Goal: Information Seeking & Learning: Check status

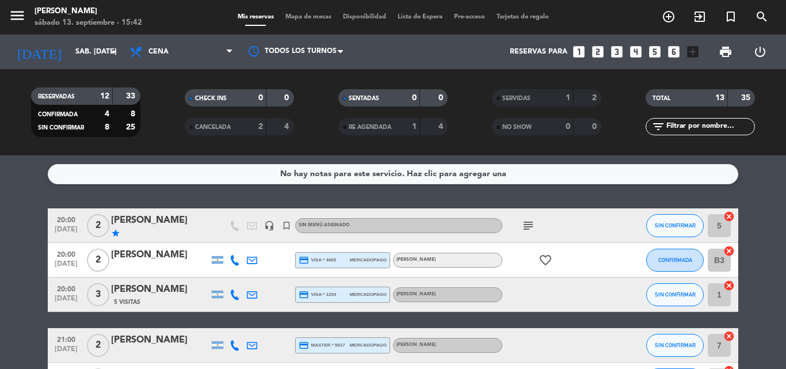
scroll to position [173, 0]
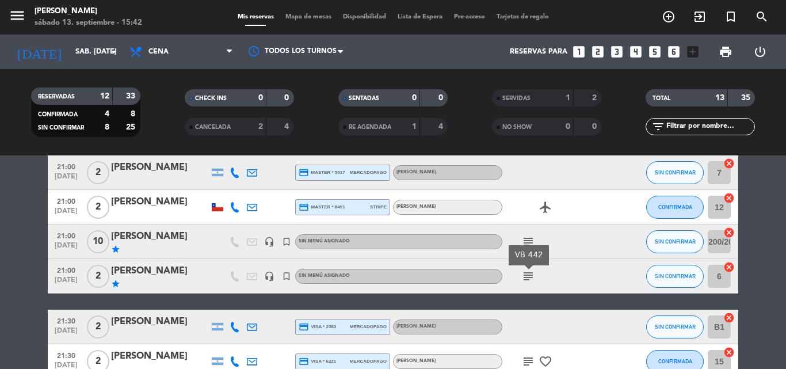
click at [587, 265] on div "subject VB 442" at bounding box center [554, 276] width 104 height 34
click at [528, 241] on icon "subject" at bounding box center [528, 242] width 14 height 14
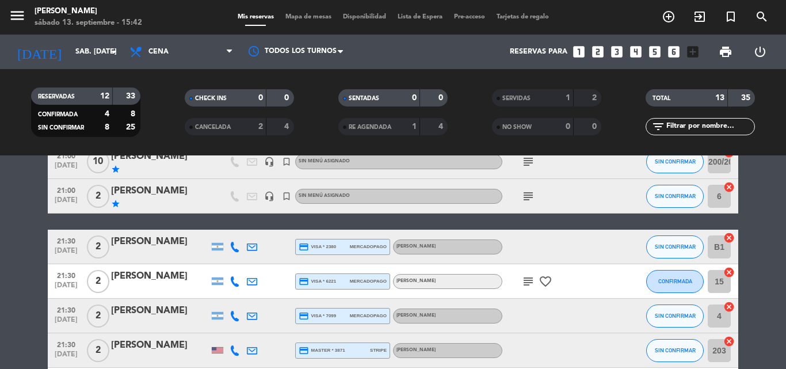
scroll to position [288, 0]
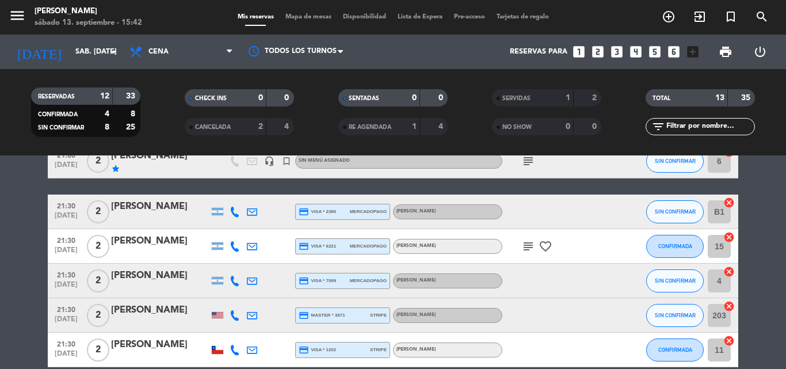
click at [526, 241] on icon "subject" at bounding box center [528, 246] width 14 height 14
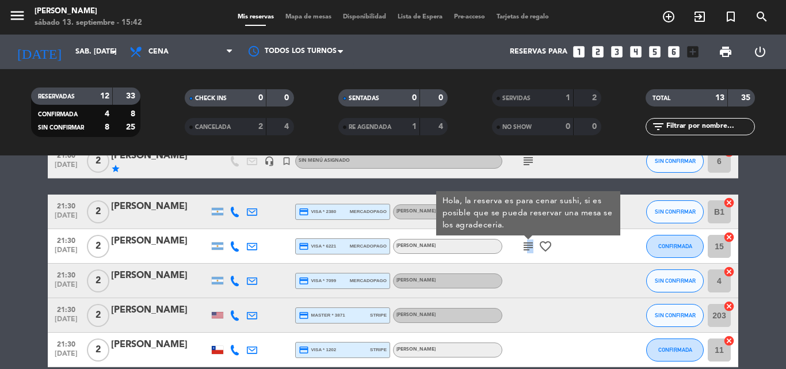
drag, startPoint x: 525, startPoint y: 251, endPoint x: 301, endPoint y: 338, distance: 240.4
click at [406, 298] on div "20:00 [DATE] 2 [PERSON_NAME] star headset_mic turned_in_not Sin menú asignado s…" at bounding box center [393, 144] width 690 height 447
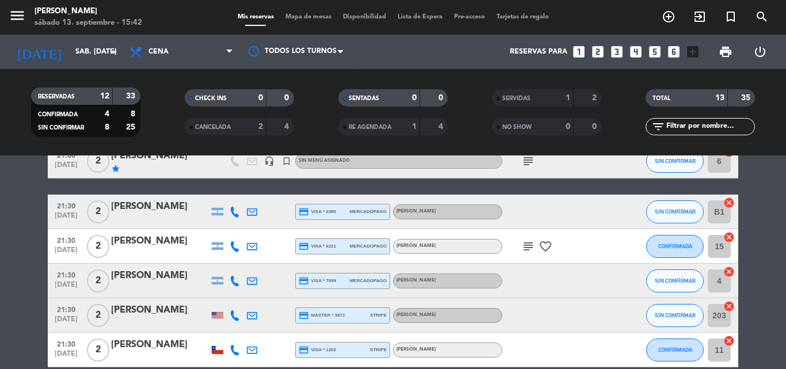
drag, startPoint x: 301, startPoint y: 338, endPoint x: 566, endPoint y: 352, distance: 265.6
click at [566, 352] on div at bounding box center [554, 350] width 104 height 34
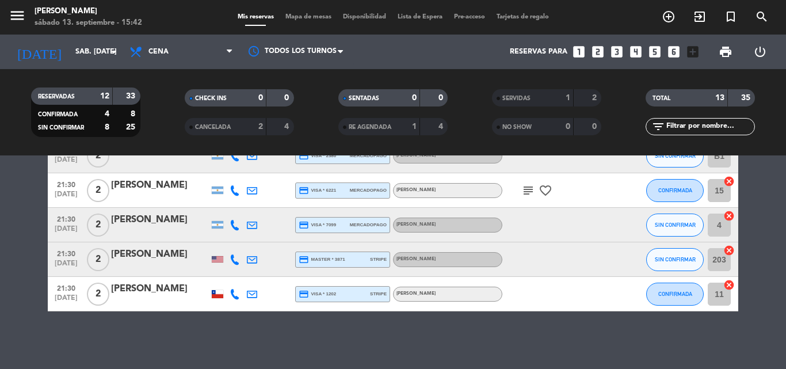
scroll to position [0, 0]
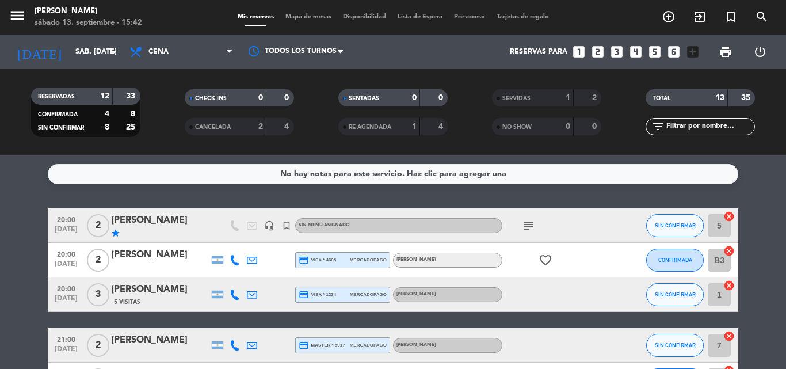
click at [531, 228] on icon "subject" at bounding box center [528, 226] width 14 height 14
click at [532, 225] on icon "subject" at bounding box center [528, 226] width 14 height 14
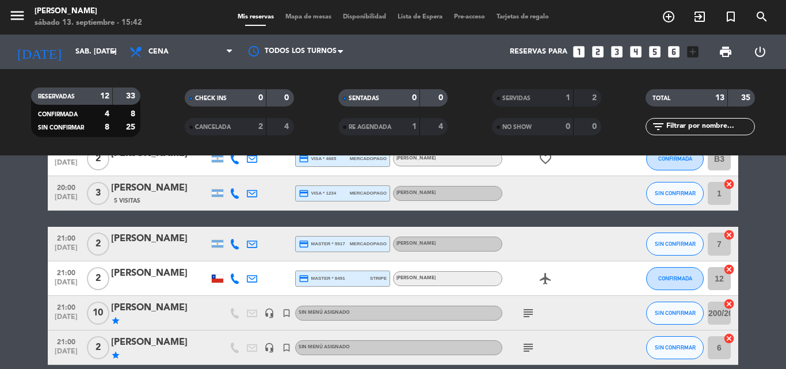
scroll to position [173, 0]
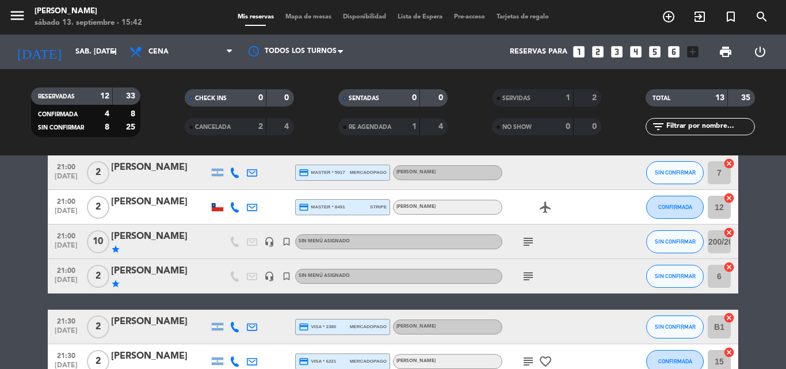
click at [528, 240] on icon "subject" at bounding box center [528, 242] width 14 height 14
click at [524, 277] on icon "subject" at bounding box center [528, 276] width 14 height 14
click at [523, 274] on icon "subject" at bounding box center [528, 276] width 14 height 14
click at [533, 240] on icon "subject" at bounding box center [528, 242] width 14 height 14
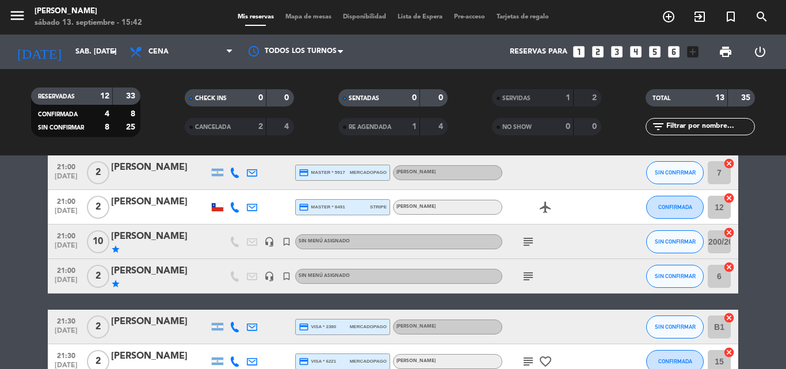
click at [532, 272] on icon "subject" at bounding box center [528, 276] width 14 height 14
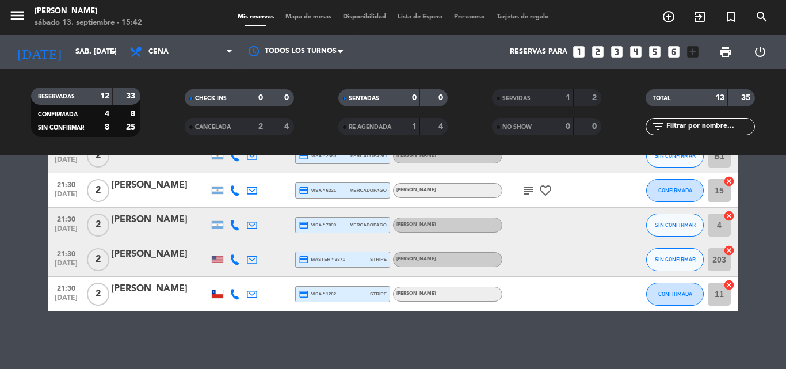
scroll to position [0, 0]
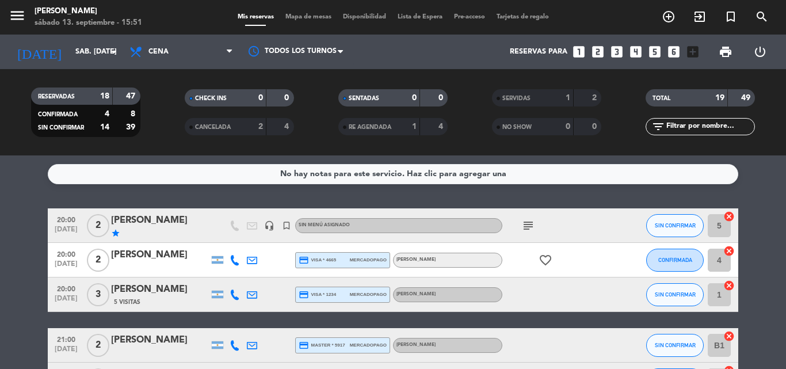
click at [527, 229] on icon "subject" at bounding box center [528, 226] width 14 height 14
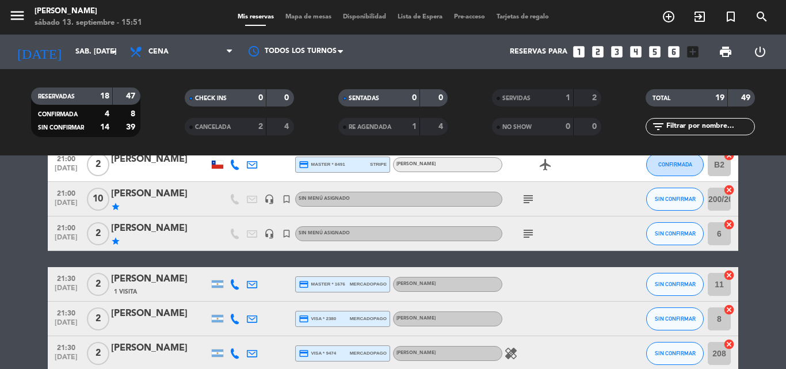
scroll to position [230, 0]
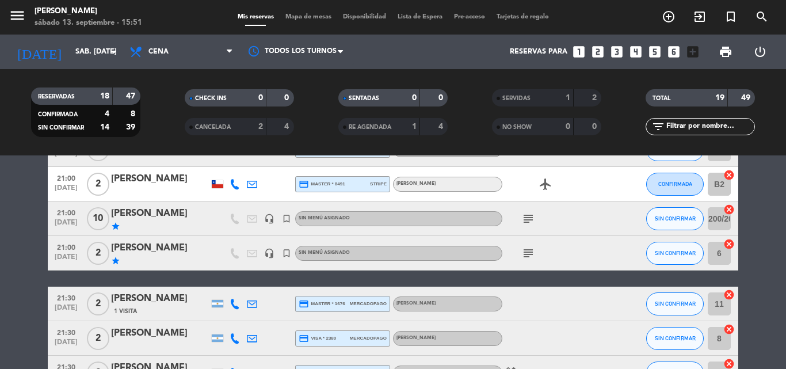
click at [529, 217] on icon "subject" at bounding box center [528, 219] width 14 height 14
click at [527, 256] on icon "subject" at bounding box center [528, 253] width 14 height 14
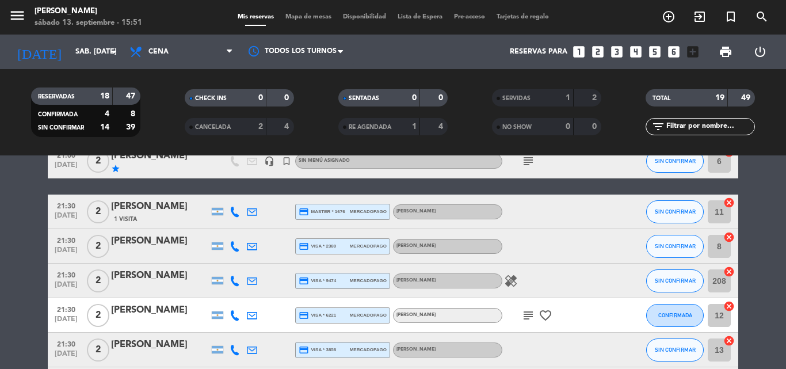
scroll to position [403, 0]
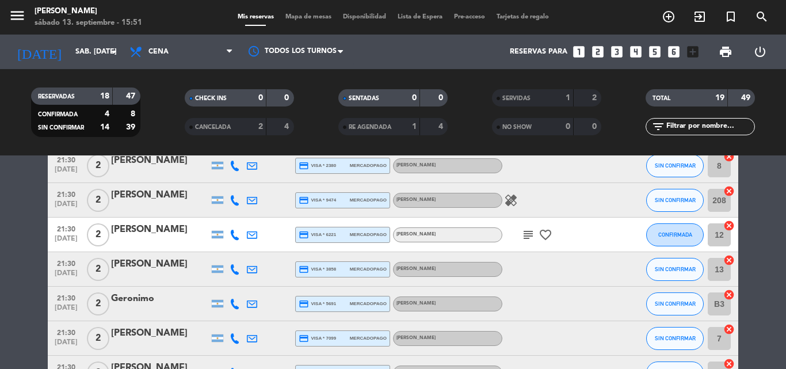
click at [531, 239] on icon "subject" at bounding box center [528, 235] width 14 height 14
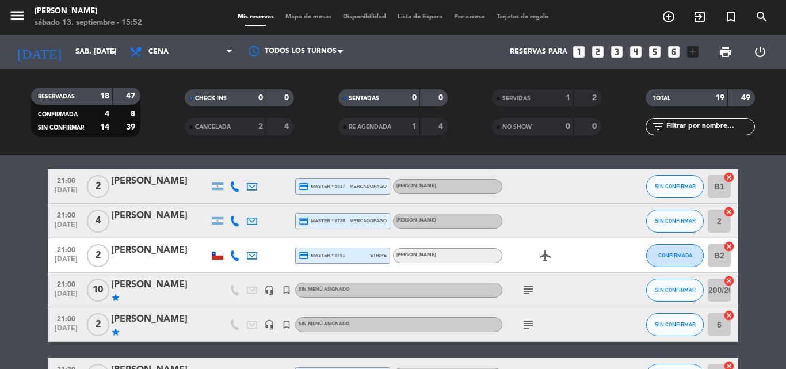
scroll to position [0, 0]
